Goal: Navigation & Orientation: Find specific page/section

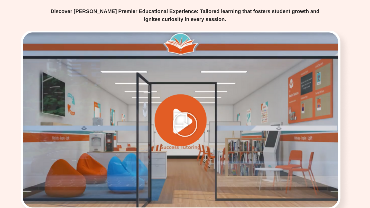
scroll to position [644, 0]
click at [182, 123] on div at bounding box center [184, 124] width 333 height 187
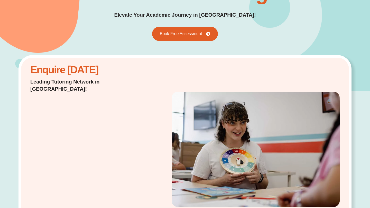
scroll to position [0, 0]
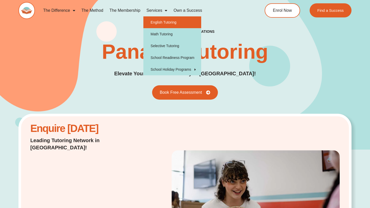
click at [165, 20] on link "English Tutoring" at bounding box center [172, 22] width 58 height 12
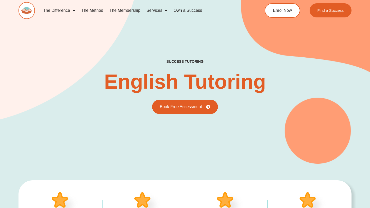
type input "*"
click at [120, 9] on link "The Membership" at bounding box center [124, 11] width 37 height 12
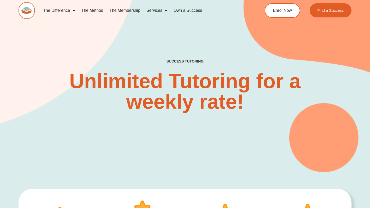
click at [98, 11] on link "The Method" at bounding box center [92, 11] width 28 height 12
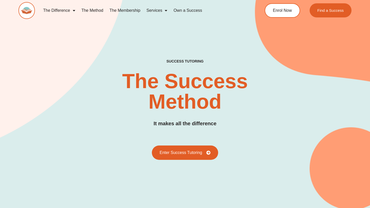
click at [27, 11] on img at bounding box center [26, 10] width 16 height 17
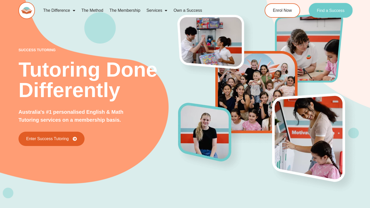
click at [336, 9] on span "Find a Success" at bounding box center [330, 10] width 28 height 4
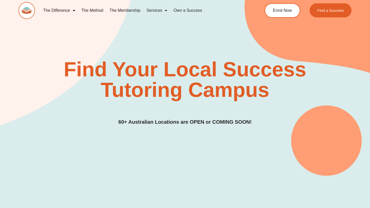
click at [71, 10] on span "Menu" at bounding box center [72, 10] width 5 height 9
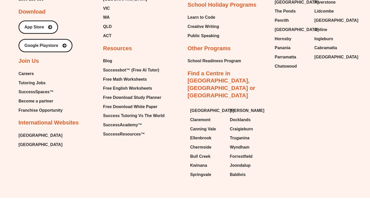
scroll to position [1000, 0]
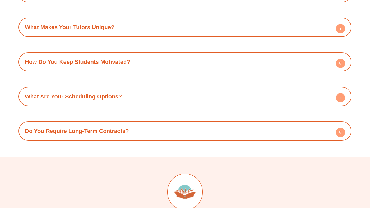
scroll to position [1485, 0]
